Goal: Task Accomplishment & Management: Use online tool/utility

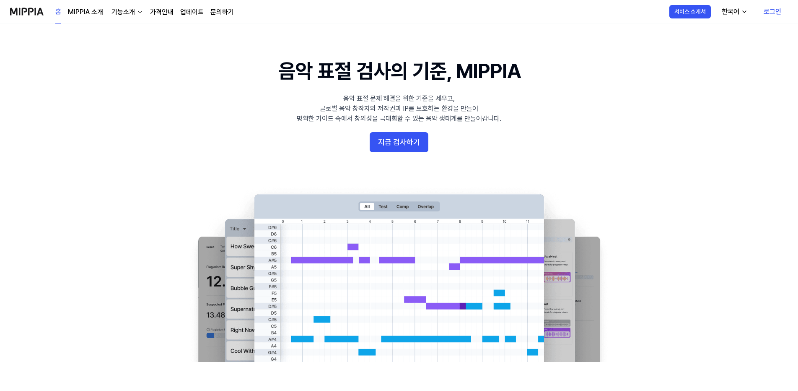
click at [770, 13] on link "로그인" at bounding box center [772, 11] width 31 height 23
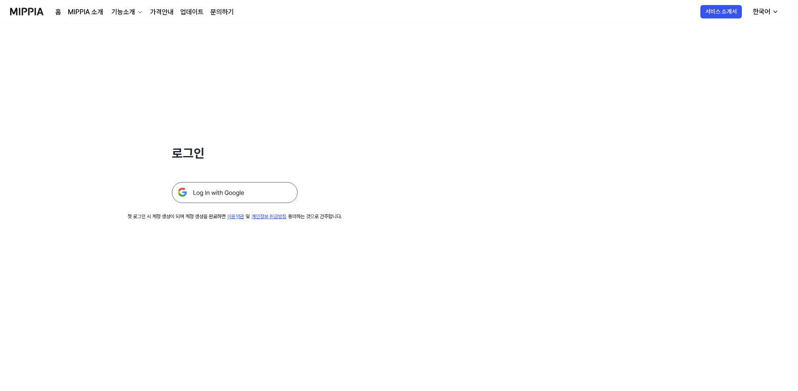
click at [231, 200] on img at bounding box center [235, 192] width 126 height 21
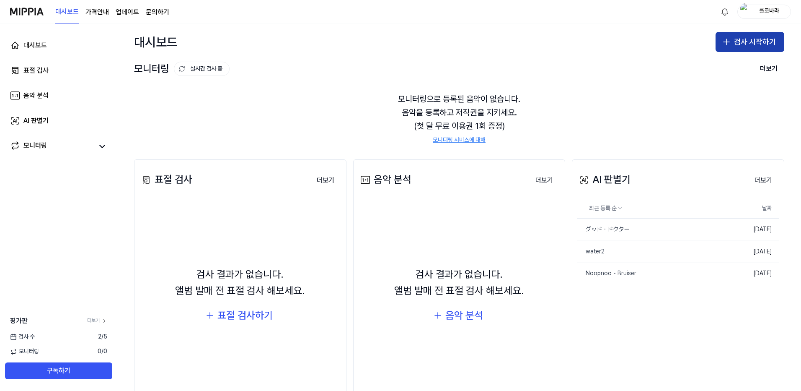
click at [724, 44] on icon "button" at bounding box center [727, 42] width 10 height 10
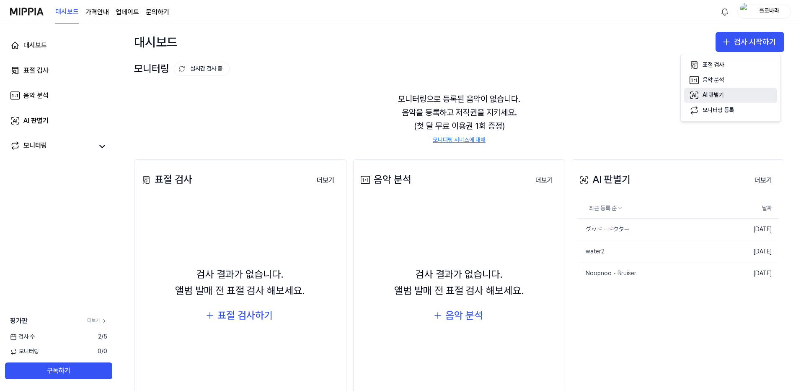
click at [720, 95] on div "AI 판별기" at bounding box center [713, 95] width 21 height 8
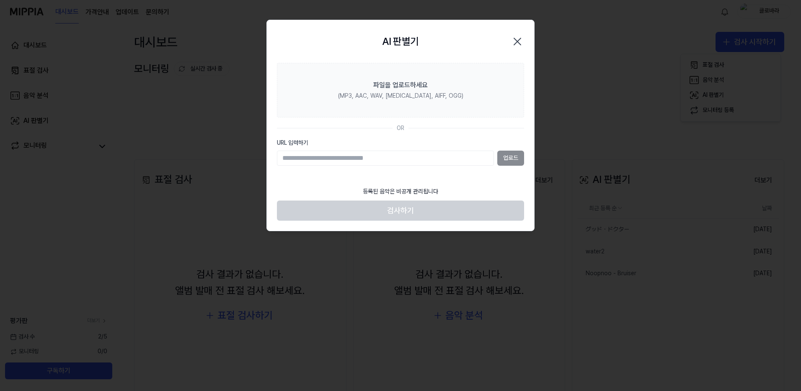
click at [511, 163] on div "업로드" at bounding box center [400, 157] width 247 height 15
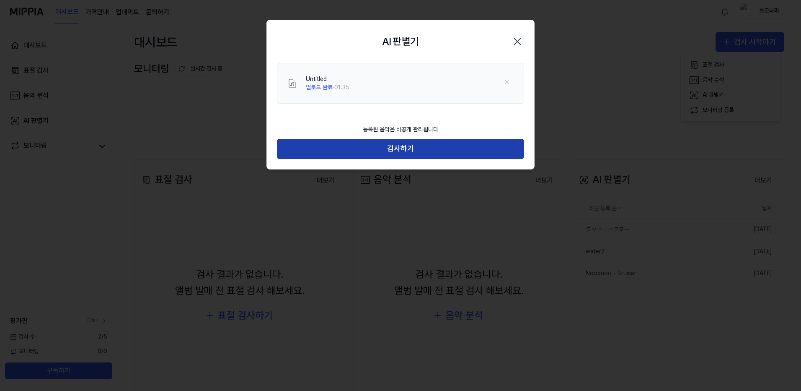
click at [409, 147] on button "검사하기" at bounding box center [400, 149] width 247 height 20
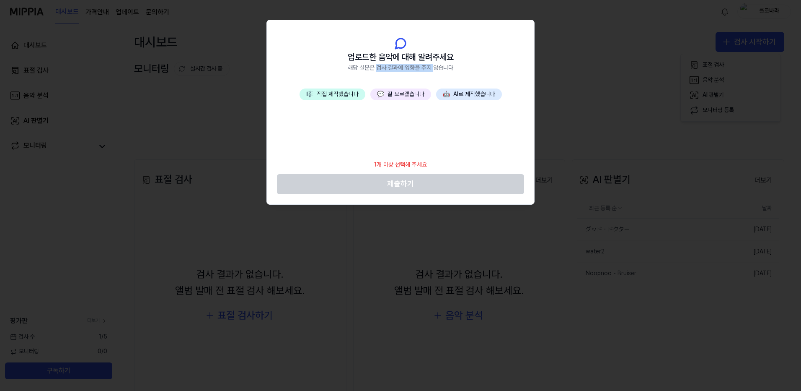
drag, startPoint x: 378, startPoint y: 66, endPoint x: 468, endPoint y: 67, distance: 90.1
click at [467, 67] on header "업로드한 음악에 대해 알려주세요 해당 설문은 검사 결과에 영향을 주지 않습니다" at bounding box center [400, 54] width 267 height 69
drag, startPoint x: 468, startPoint y: 67, endPoint x: 422, endPoint y: 70, distance: 46.2
click at [422, 70] on span "해당 설문은 검사 결과에 영향을 주지 않습니다" at bounding box center [401, 68] width 106 height 8
click at [461, 93] on button "🤖 AI로 제작했습니다" at bounding box center [469, 94] width 66 height 12
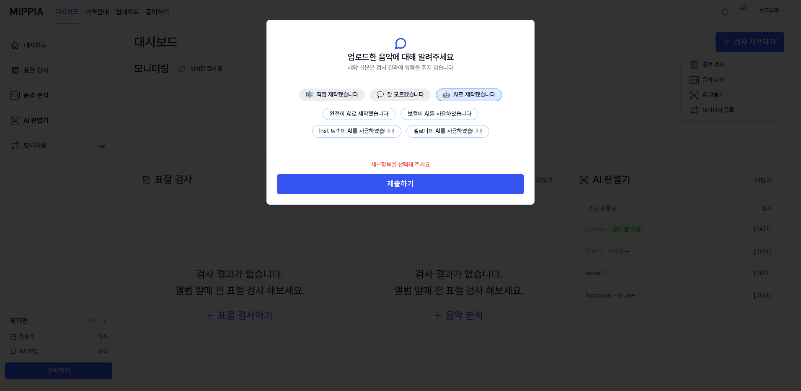
click at [355, 113] on button "완전히 AI로 제작했습니다" at bounding box center [359, 114] width 73 height 13
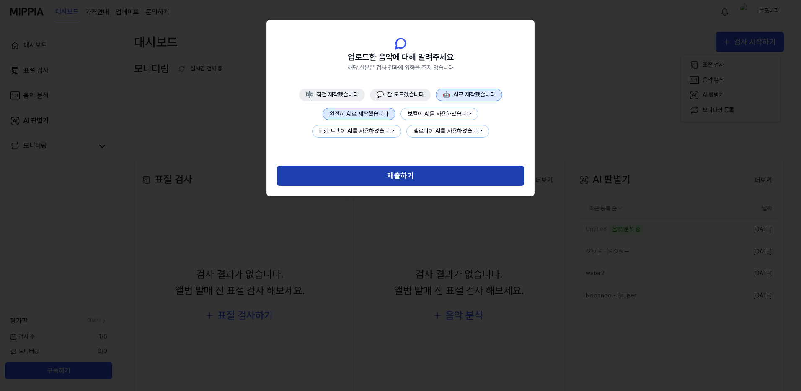
click at [407, 180] on button "제출하기" at bounding box center [400, 176] width 247 height 20
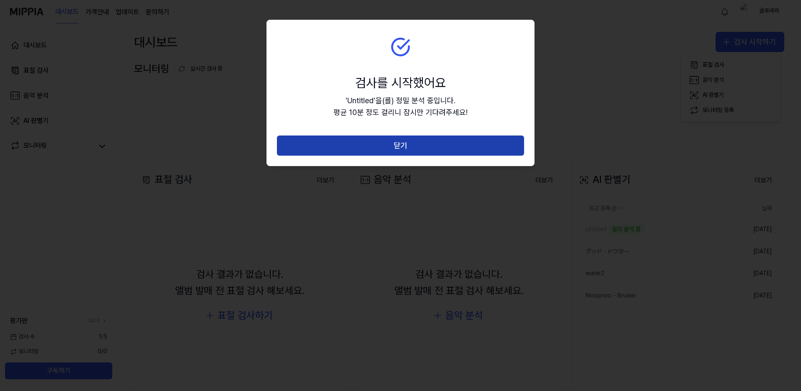
click at [406, 141] on button "닫기" at bounding box center [400, 145] width 247 height 20
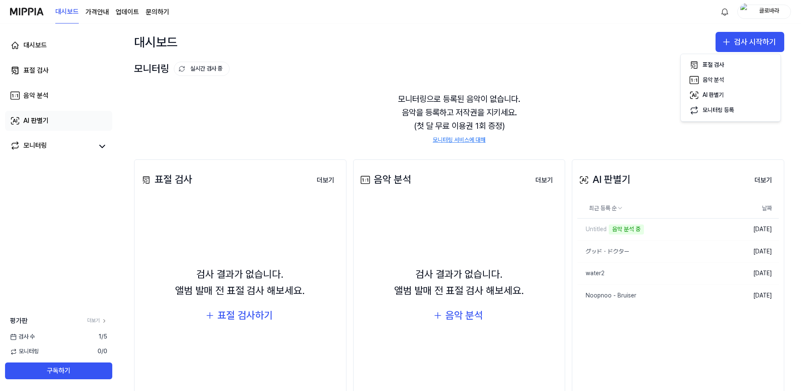
click at [49, 123] on link "AI 판별기" at bounding box center [58, 121] width 107 height 20
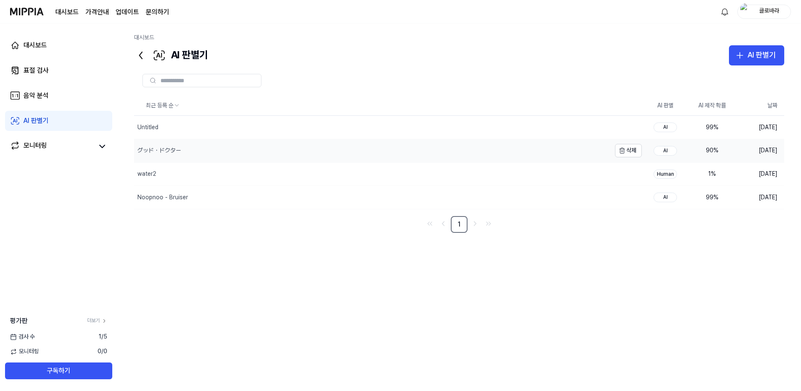
click at [192, 154] on div "グッド・ドクター" at bounding box center [372, 150] width 477 height 23
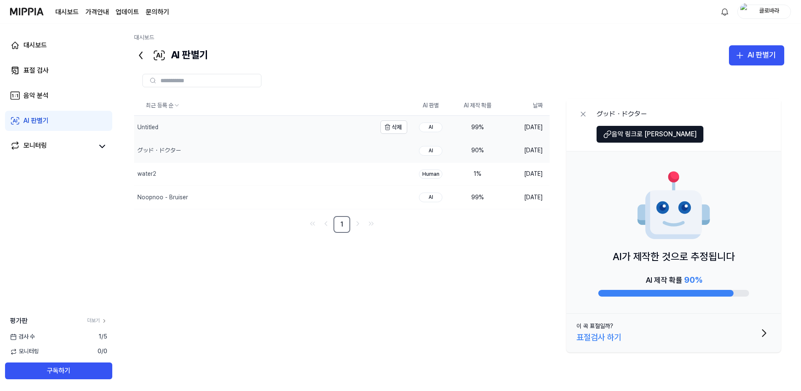
click at [254, 125] on div "Untitled" at bounding box center [255, 127] width 242 height 23
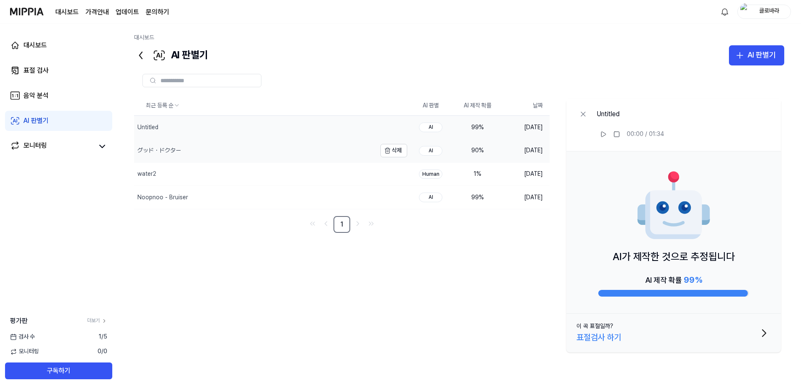
click at [248, 151] on div "グッド・ドクター" at bounding box center [255, 150] width 242 height 23
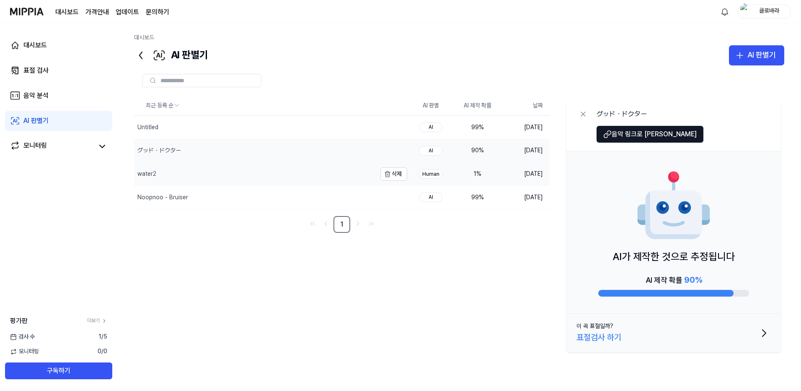
click at [251, 181] on div "water2" at bounding box center [255, 174] width 242 height 23
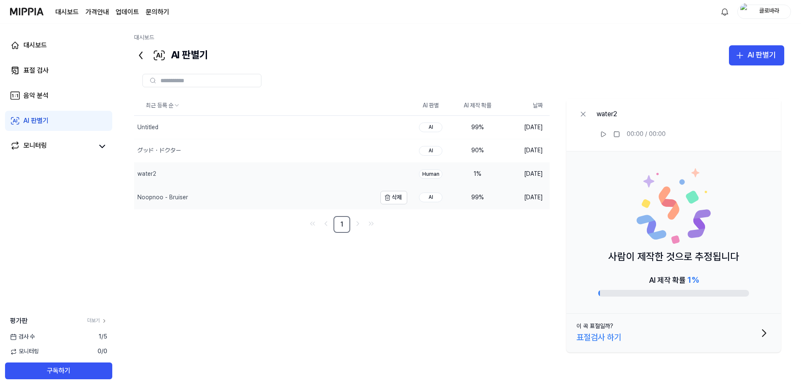
click at [258, 197] on div "Noopnoo - Bruiser" at bounding box center [255, 197] width 242 height 23
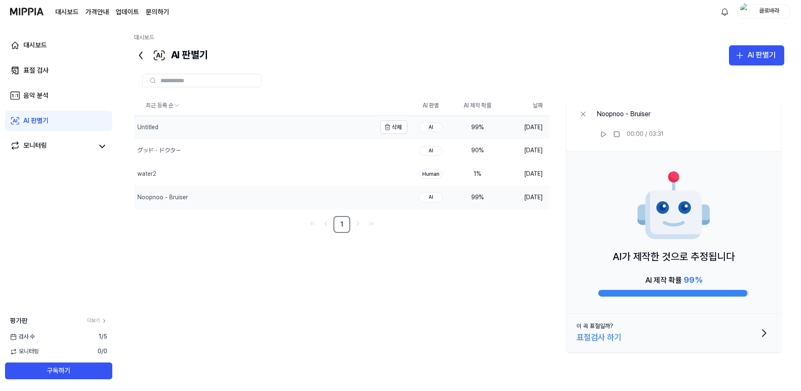
click at [275, 129] on div "Untitled" at bounding box center [255, 127] width 242 height 23
click at [603, 133] on icon at bounding box center [603, 134] width 7 height 7
click at [603, 134] on rect at bounding box center [601, 134] width 1 height 5
click at [315, 198] on div "Noopnoo - Bruiser" at bounding box center [255, 197] width 242 height 23
click at [603, 135] on icon at bounding box center [603, 134] width 7 height 7
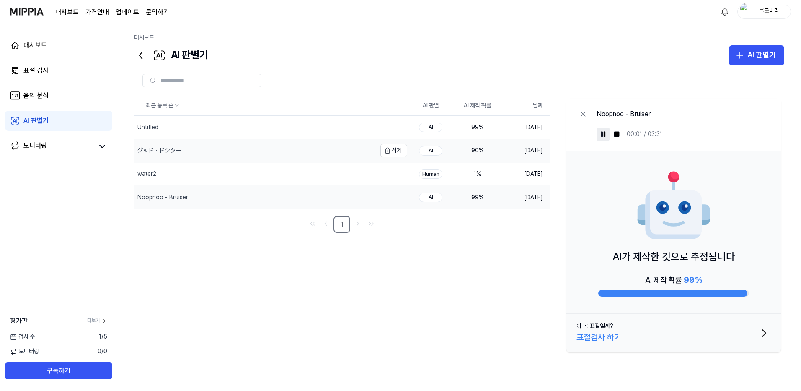
click at [292, 152] on div "グッド・ドクター" at bounding box center [255, 150] width 242 height 23
drag, startPoint x: 232, startPoint y: 176, endPoint x: 256, endPoint y: 160, distance: 28.5
click at [232, 176] on div "water2" at bounding box center [270, 174] width 273 height 23
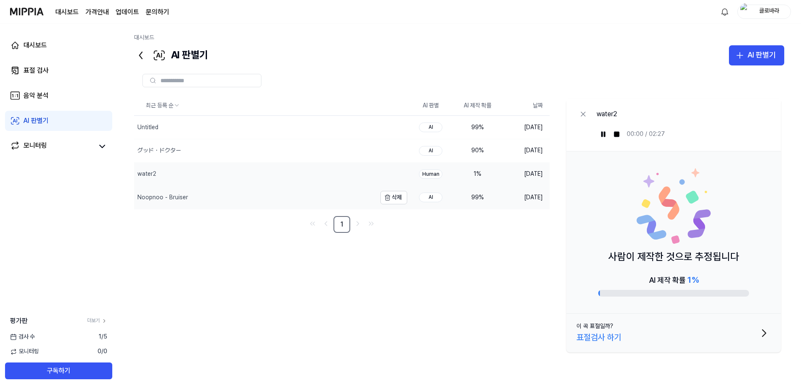
click at [318, 195] on div "Noopnoo - Bruiser" at bounding box center [255, 197] width 242 height 23
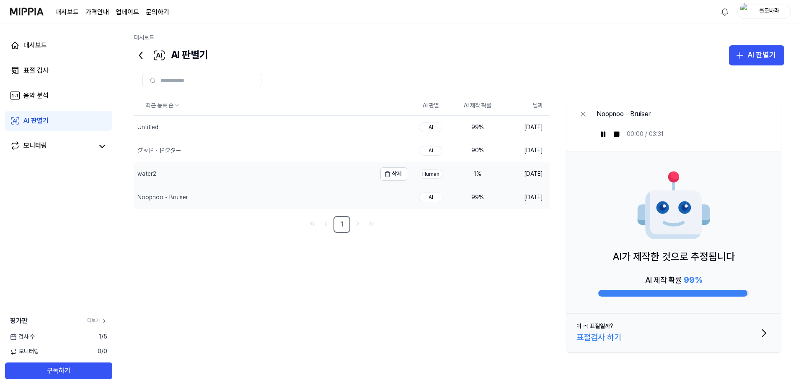
click at [320, 170] on div "water2" at bounding box center [255, 174] width 242 height 23
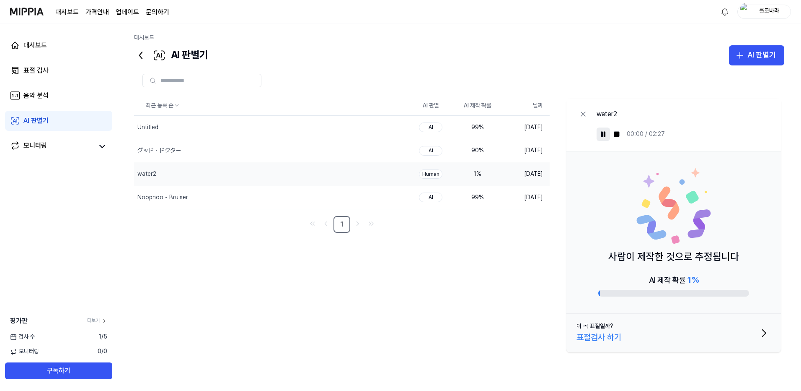
click at [603, 137] on icon at bounding box center [603, 134] width 7 height 7
click at [606, 136] on icon at bounding box center [603, 134] width 7 height 7
click at [604, 135] on rect at bounding box center [604, 134] width 1 height 5
click at [289, 158] on div "グッド・ドクター" at bounding box center [255, 150] width 242 height 23
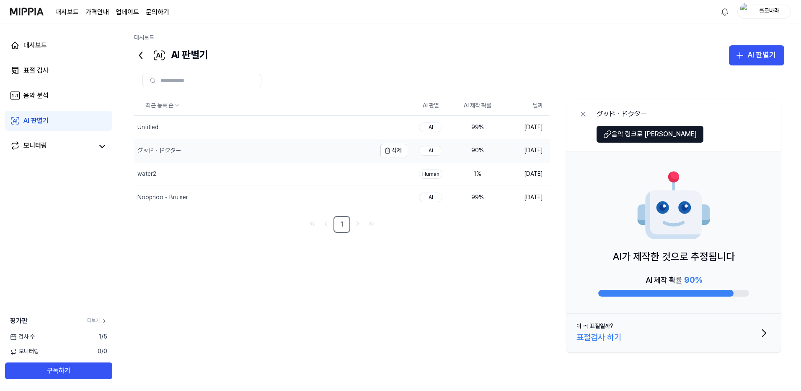
click at [300, 141] on div "グッド・ドクター" at bounding box center [255, 150] width 242 height 23
click at [296, 139] on div "グッド・ドクター" at bounding box center [255, 150] width 242 height 23
click at [285, 153] on div "グッド・ドクター" at bounding box center [255, 150] width 242 height 23
click at [302, 125] on div "Untitled" at bounding box center [255, 127] width 242 height 23
click at [294, 150] on div "グッド・ドクター" at bounding box center [255, 150] width 242 height 23
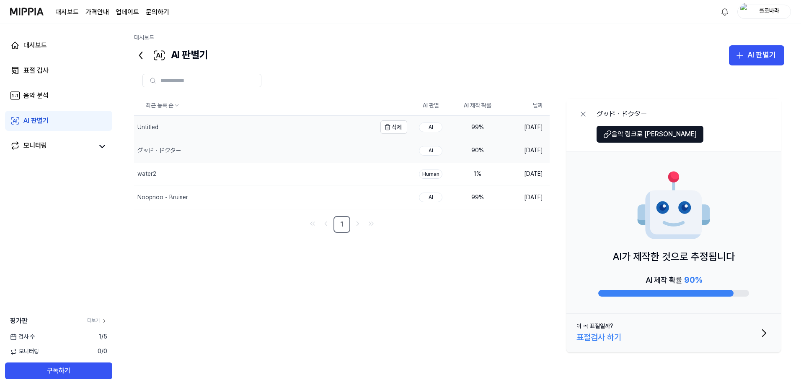
click at [301, 125] on div "Untitled" at bounding box center [255, 127] width 242 height 23
